Goal: Information Seeking & Learning: Learn about a topic

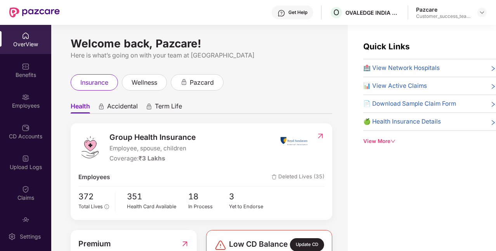
scroll to position [10, 0]
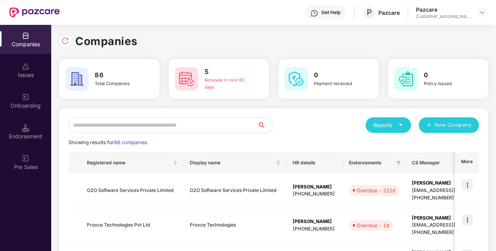
click at [146, 128] on input "text" at bounding box center [162, 125] width 189 height 16
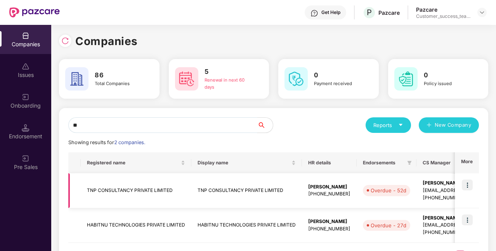
type input "**"
click at [467, 185] on img at bounding box center [467, 184] width 11 height 11
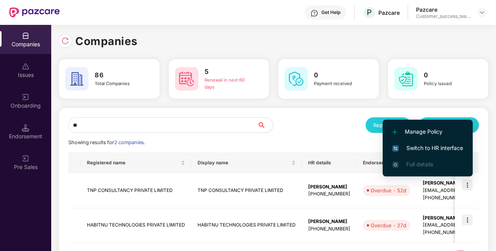
click at [427, 150] on span "Switch to HR interface" at bounding box center [427, 148] width 71 height 9
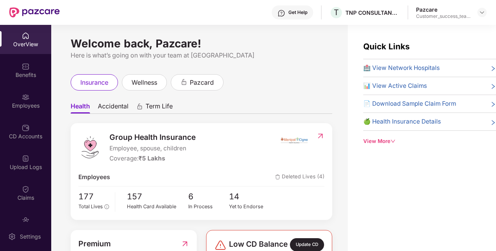
click at [386, 67] on span "🏥 View Network Hospitals" at bounding box center [401, 67] width 76 height 9
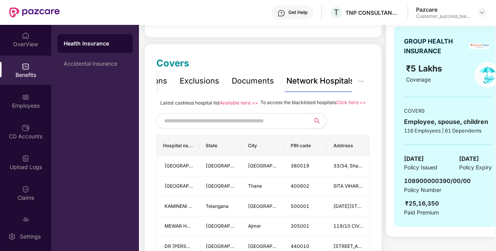
scroll to position [86, 0]
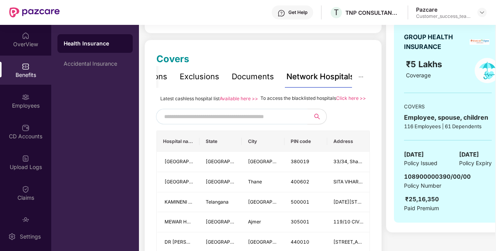
click at [238, 99] on link "Available here >>" at bounding box center [239, 98] width 38 height 6
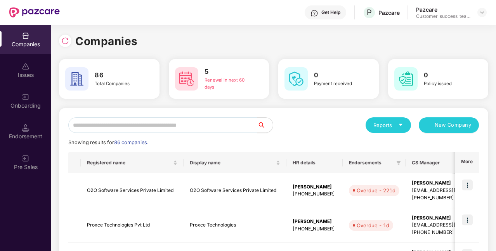
click at [113, 121] on input "text" at bounding box center [162, 125] width 189 height 16
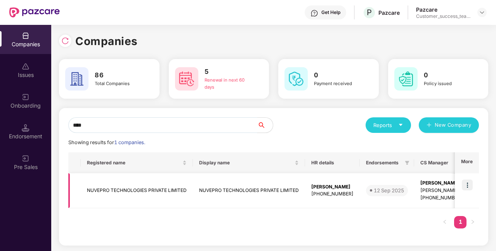
type input "****"
click at [465, 185] on img at bounding box center [467, 184] width 11 height 11
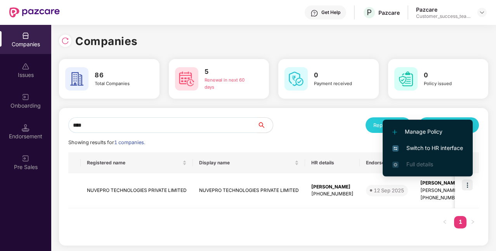
click at [425, 150] on span "Switch to HR interface" at bounding box center [427, 148] width 71 height 9
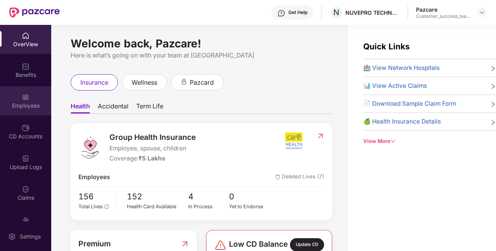
click at [29, 96] on div "Employees" at bounding box center [25, 100] width 51 height 29
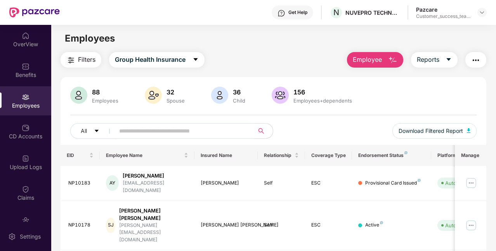
click at [146, 134] on input "text" at bounding box center [181, 131] width 125 height 12
click at [36, 46] on div "OverView" at bounding box center [25, 44] width 51 height 8
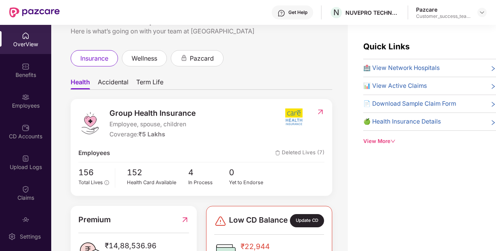
scroll to position [24, 0]
click at [275, 166] on div "156 Total Lives 152 Health Card Available 4 In Process 0 Yet to Endorse" at bounding box center [201, 177] width 246 height 22
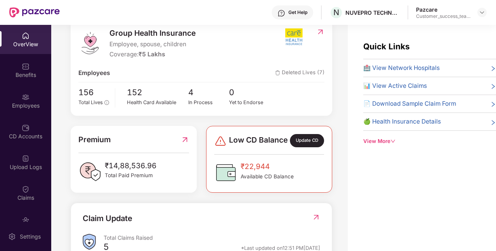
scroll to position [105, 0]
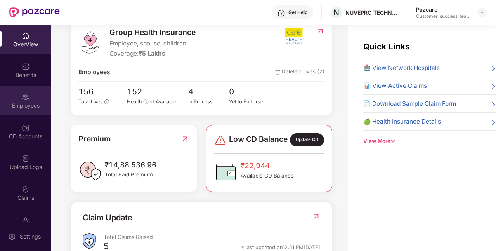
click at [41, 87] on div "Employees" at bounding box center [25, 100] width 51 height 29
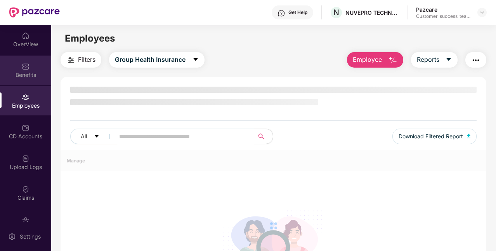
click at [36, 76] on div "Benefits" at bounding box center [25, 75] width 51 height 8
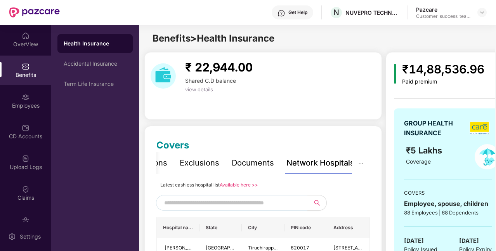
click at [203, 167] on div "Exclusions" at bounding box center [200, 163] width 40 height 12
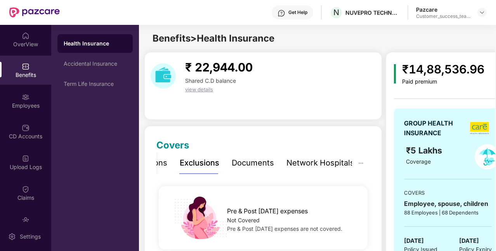
click at [171, 165] on div "Inclusions Exclusions Documents Network Hospitals" at bounding box center [242, 162] width 224 height 21
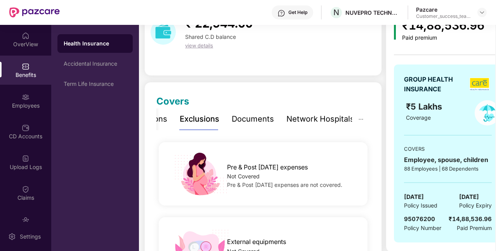
scroll to position [43, 0]
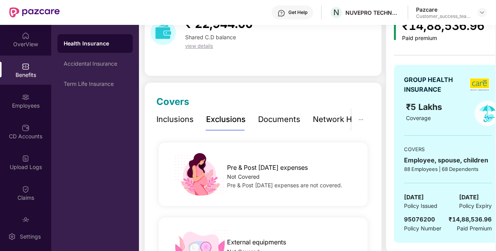
click at [167, 113] on div "Inclusions" at bounding box center [174, 119] width 37 height 12
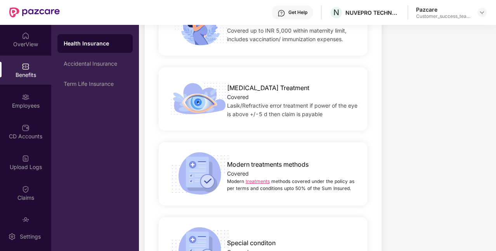
scroll to position [1429, 0]
click at [259, 178] on link "treatments" at bounding box center [258, 181] width 24 height 6
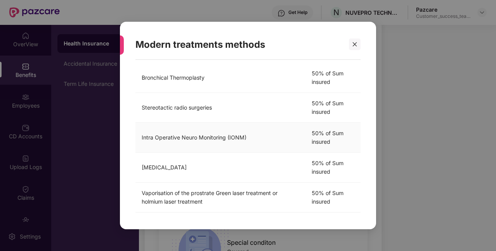
scroll to position [259, 0]
click at [228, 238] on div "Modern treatments methods Modern treatments methods covered under the policy as…" at bounding box center [248, 125] width 496 height 251
click at [356, 45] on icon "close" at bounding box center [354, 44] width 5 height 5
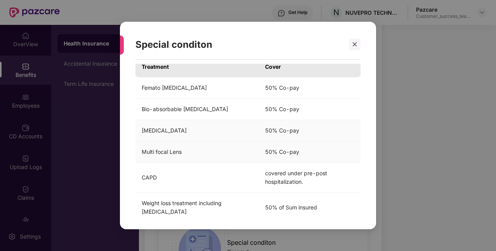
scroll to position [38, 0]
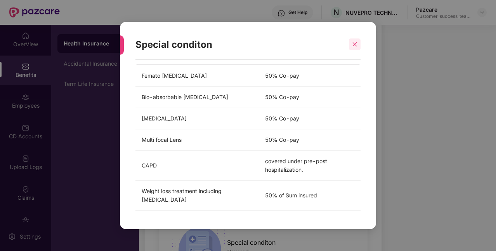
click at [357, 45] on icon "close" at bounding box center [354, 44] width 5 height 5
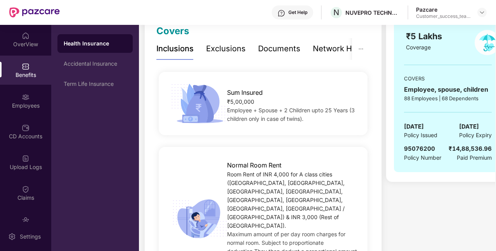
scroll to position [0, 0]
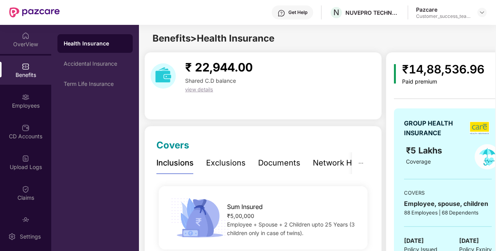
click at [32, 42] on div "OverView" at bounding box center [25, 44] width 51 height 8
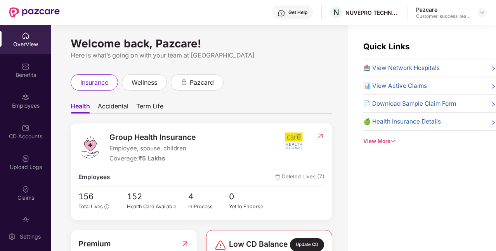
click at [391, 66] on span "🏥 View Network Hospitals" at bounding box center [401, 67] width 76 height 9
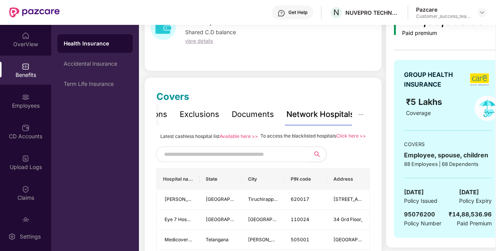
scroll to position [63, 0]
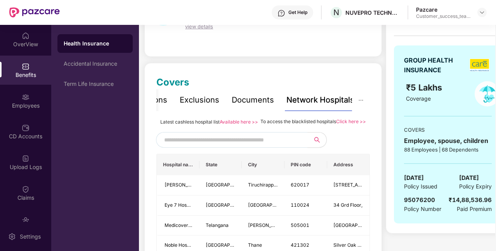
click at [238, 122] on link "Available here >>" at bounding box center [239, 122] width 38 height 6
click at [199, 146] on input "text" at bounding box center [230, 140] width 133 height 12
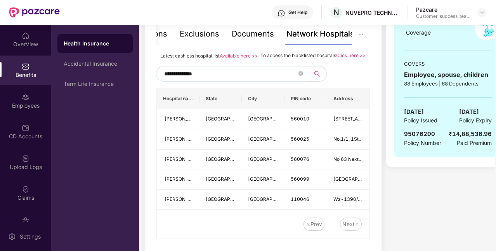
scroll to position [138, 0]
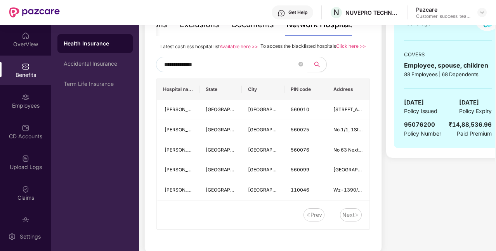
type input "**********"
